Goal: Information Seeking & Learning: Learn about a topic

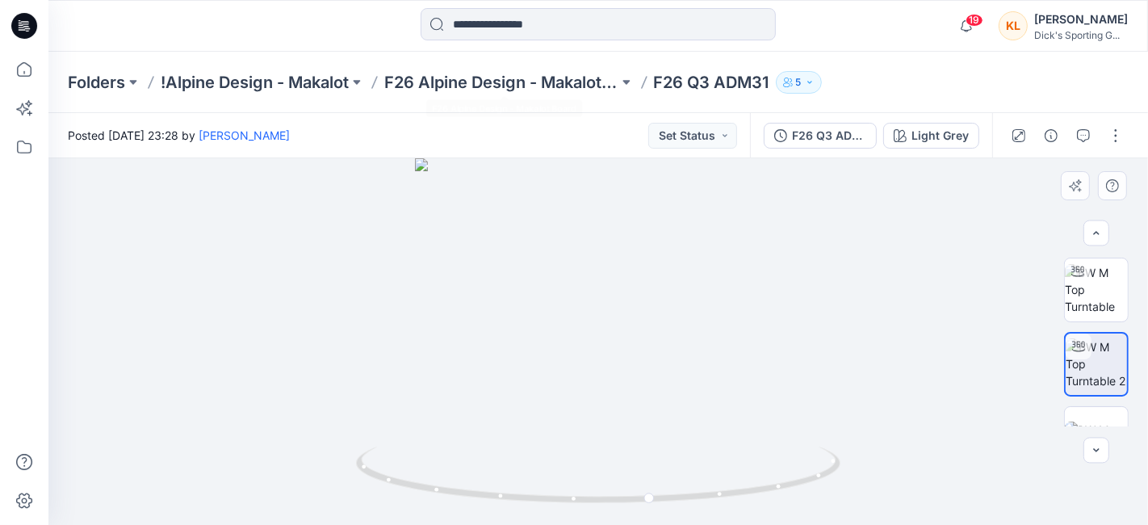
scroll to position [341, 0]
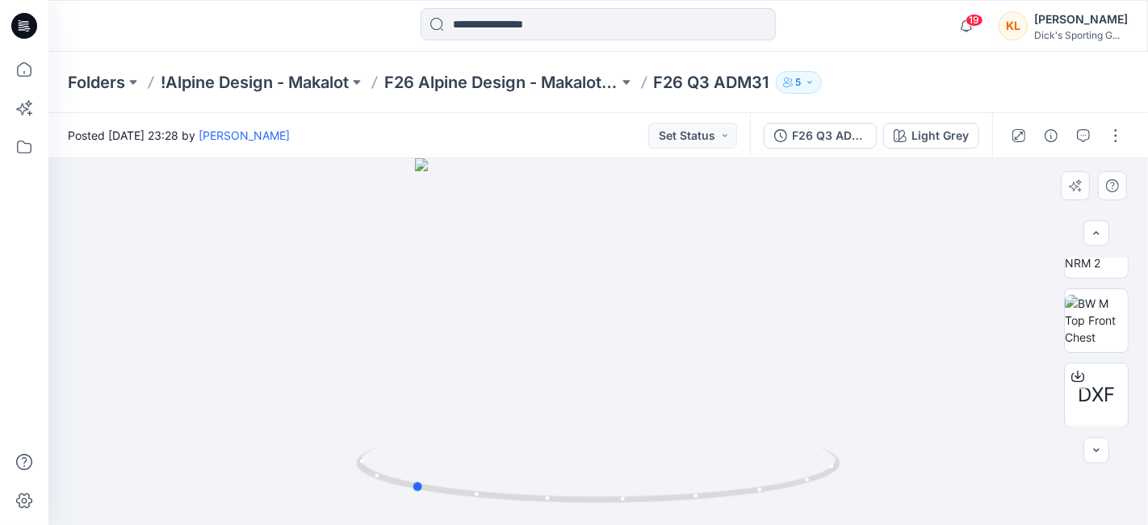
drag, startPoint x: 593, startPoint y: 312, endPoint x: 838, endPoint y: 319, distance: 244.7
click at [838, 319] on div at bounding box center [597, 341] width 1099 height 366
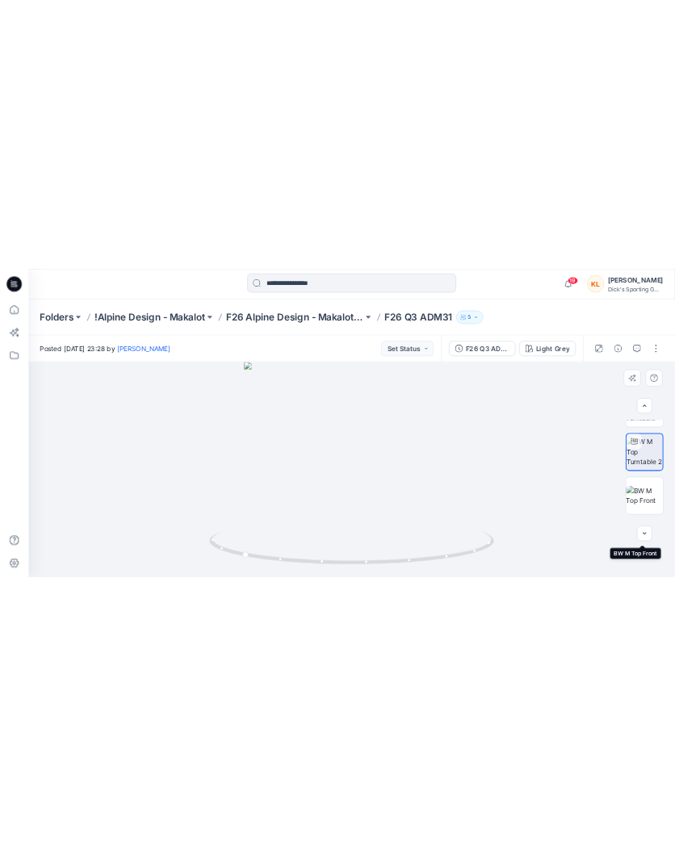
scroll to position [0, 0]
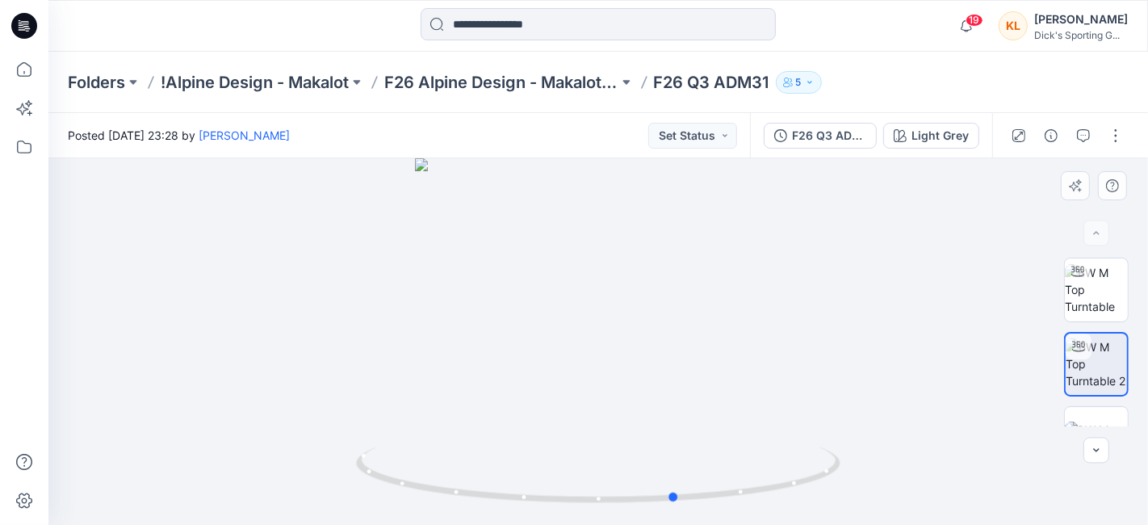
drag, startPoint x: 524, startPoint y: 364, endPoint x: 788, endPoint y: 376, distance: 264.2
click at [788, 376] on div at bounding box center [597, 341] width 1099 height 366
click at [1103, 291] on img at bounding box center [1096, 289] width 63 height 51
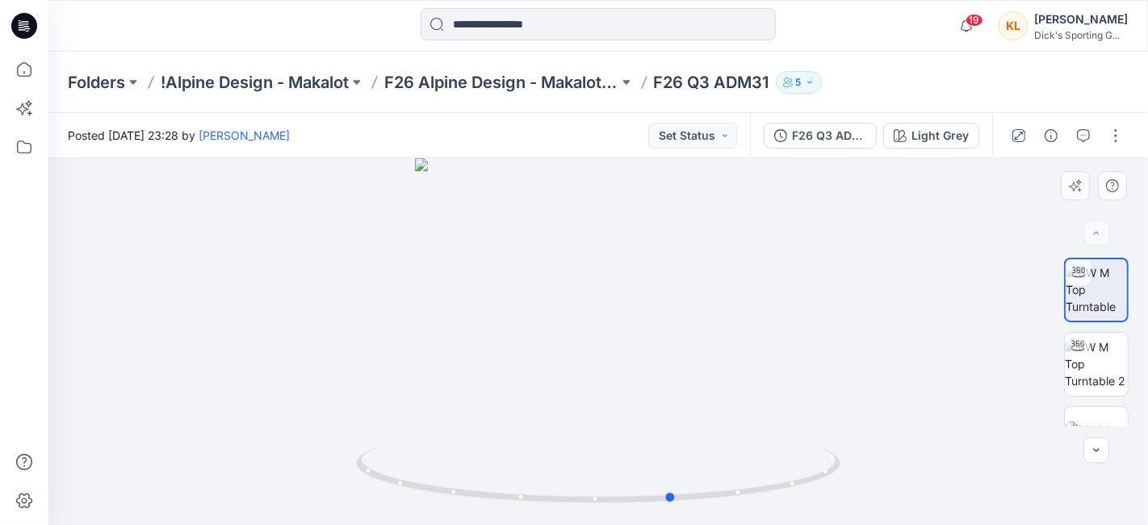
drag, startPoint x: 587, startPoint y: 280, endPoint x: 662, endPoint y: 321, distance: 85.6
click at [662, 321] on div at bounding box center [597, 341] width 1099 height 366
click at [1077, 370] on img at bounding box center [1096, 363] width 63 height 51
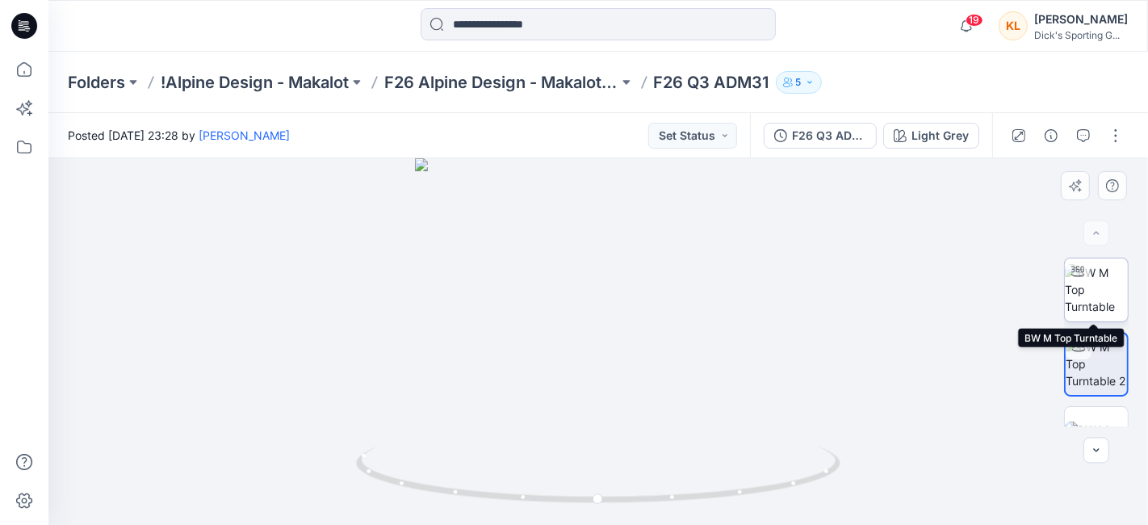
click at [1107, 285] on img at bounding box center [1096, 289] width 63 height 51
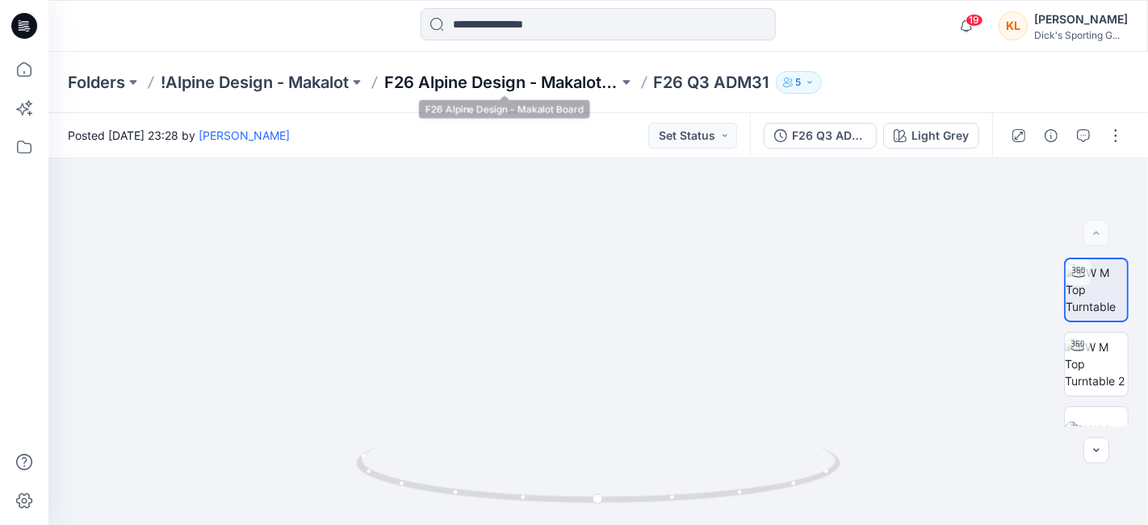
click at [521, 86] on p "F26 Alpine Design - Makalot Board" at bounding box center [501, 82] width 234 height 23
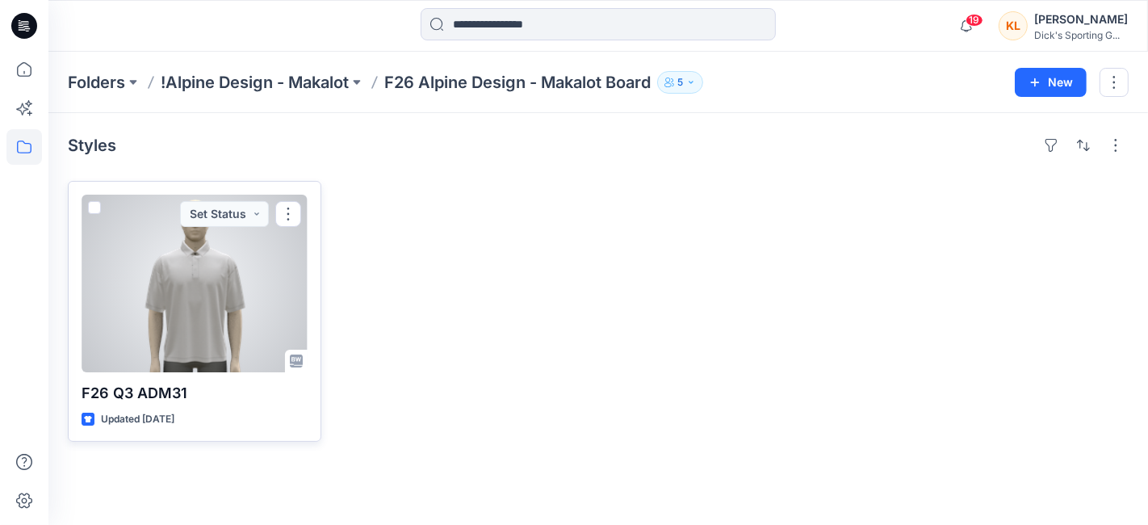
click at [257, 282] on div at bounding box center [195, 284] width 226 height 178
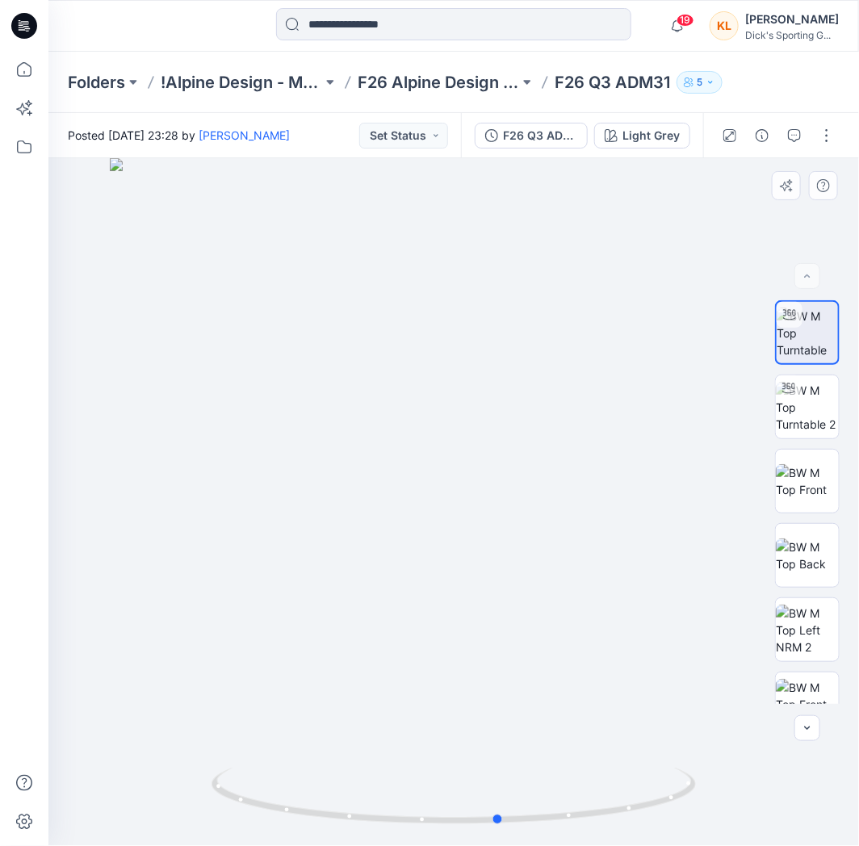
drag, startPoint x: 528, startPoint y: 737, endPoint x: 536, endPoint y: 698, distance: 39.6
click at [538, 524] on div at bounding box center [453, 502] width 810 height 688
drag, startPoint x: 592, startPoint y: 309, endPoint x: 584, endPoint y: 339, distance: 30.7
click at [584, 339] on div at bounding box center [453, 502] width 810 height 688
drag, startPoint x: 561, startPoint y: 294, endPoint x: 549, endPoint y: 423, distance: 129.7
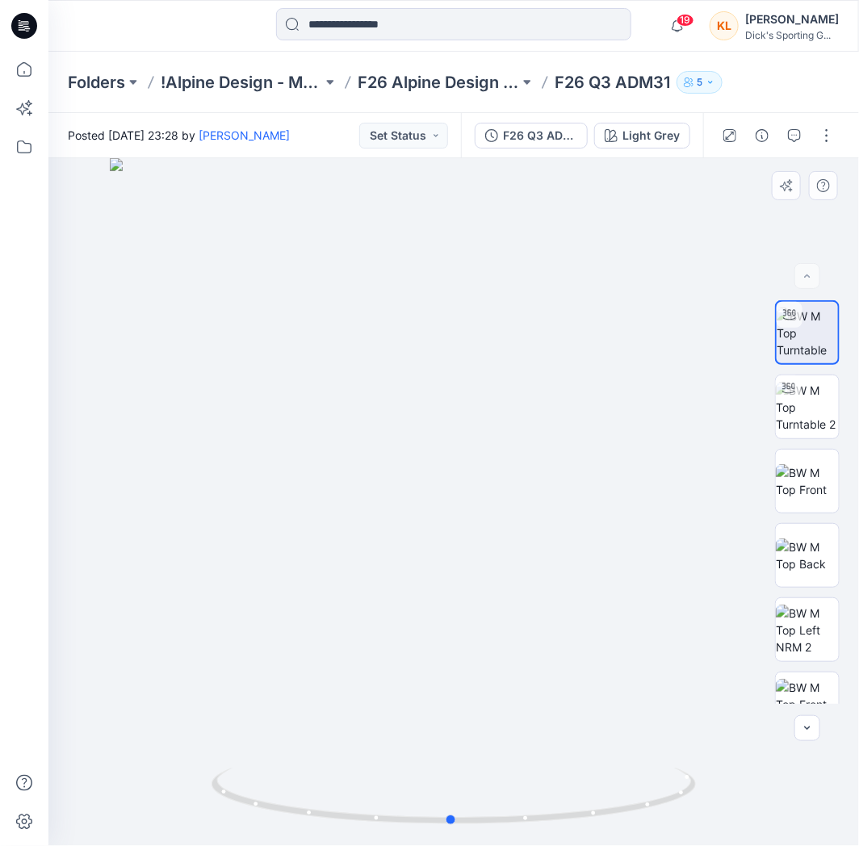
click at [549, 423] on div at bounding box center [453, 502] width 810 height 688
drag, startPoint x: 499, startPoint y: 439, endPoint x: 461, endPoint y: 460, distance: 43.4
click at [461, 460] on div at bounding box center [453, 502] width 810 height 688
click at [825, 424] on img at bounding box center [807, 407] width 63 height 51
drag, startPoint x: 308, startPoint y: 553, endPoint x: 362, endPoint y: 601, distance: 71.5
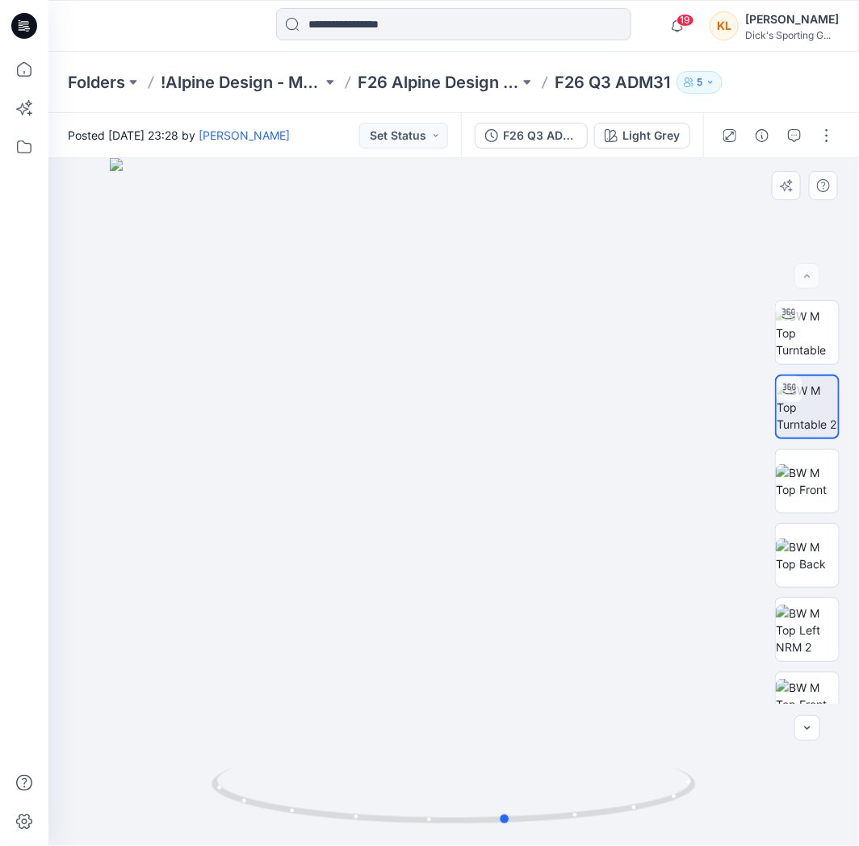
click at [362, 524] on div at bounding box center [453, 502] width 810 height 688
drag, startPoint x: 485, startPoint y: 812, endPoint x: 460, endPoint y: 797, distance: 29.4
click at [460, 524] on icon at bounding box center [455, 798] width 488 height 61
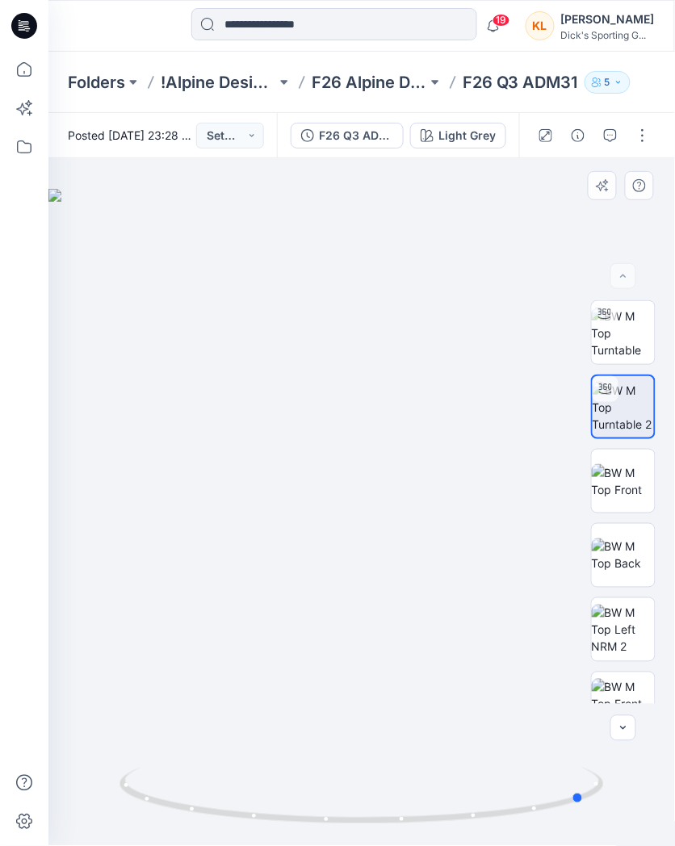
drag, startPoint x: 329, startPoint y: 748, endPoint x: 525, endPoint y: 714, distance: 198.9
click at [525, 524] on div at bounding box center [361, 502] width 626 height 688
drag, startPoint x: 348, startPoint y: 738, endPoint x: 547, endPoint y: 714, distance: 200.0
click at [547, 524] on div at bounding box center [361, 502] width 626 height 688
drag, startPoint x: 379, startPoint y: 710, endPoint x: 461, endPoint y: 706, distance: 81.6
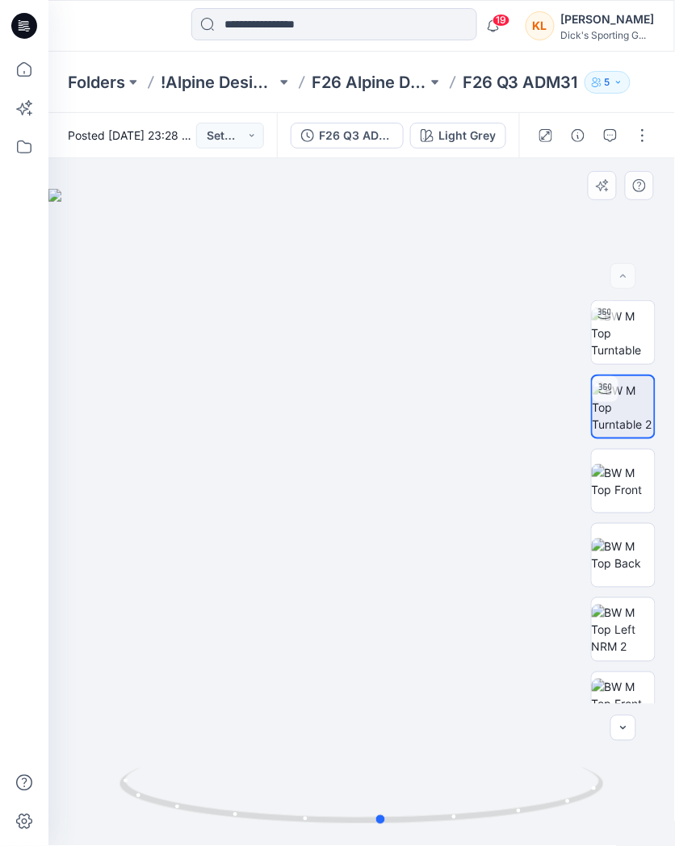
click at [461, 524] on div at bounding box center [361, 502] width 626 height 688
drag, startPoint x: 404, startPoint y: 731, endPoint x: 392, endPoint y: 735, distance: 13.0
click at [392, 524] on div at bounding box center [361, 502] width 626 height 688
drag, startPoint x: 405, startPoint y: 709, endPoint x: 413, endPoint y: 723, distance: 16.2
click at [413, 524] on div at bounding box center [361, 502] width 626 height 688
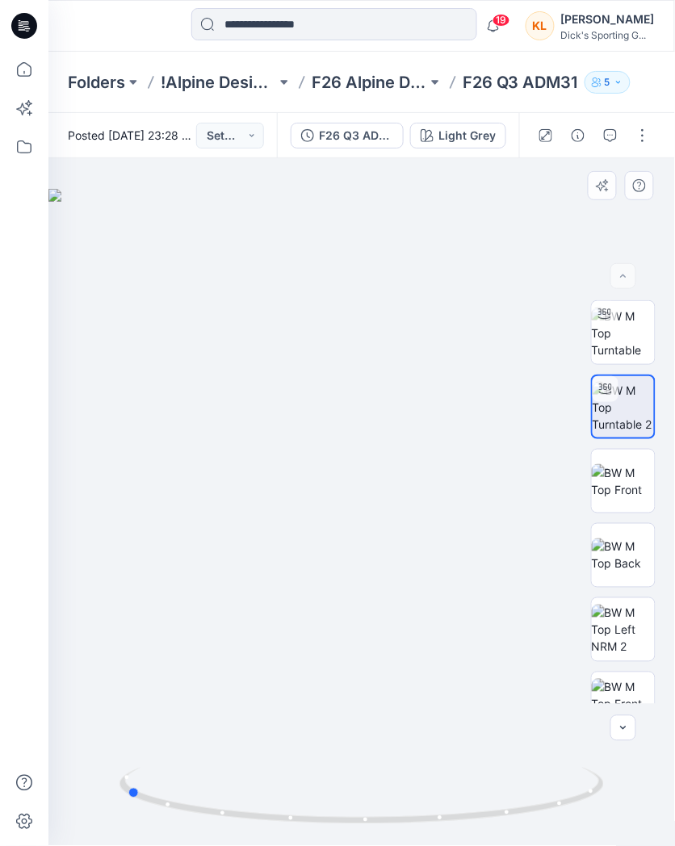
drag, startPoint x: 392, startPoint y: 810, endPoint x: 625, endPoint y: 795, distance: 233.7
click at [625, 524] on div at bounding box center [361, 502] width 626 height 688
drag, startPoint x: 325, startPoint y: 747, endPoint x: 299, endPoint y: 761, distance: 29.6
click at [299, 524] on div at bounding box center [361, 502] width 626 height 688
